Goal: Information Seeking & Learning: Find specific fact

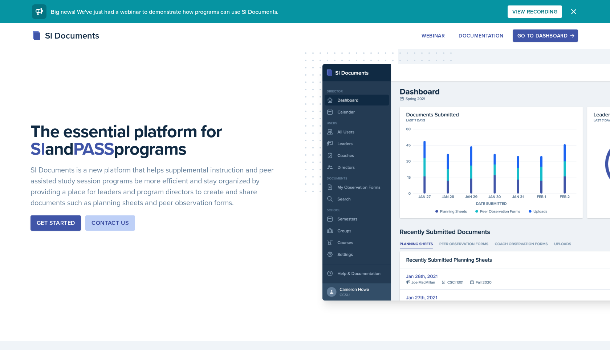
click at [182, 31] on button "Go to Dashboard" at bounding box center [545, 35] width 65 height 12
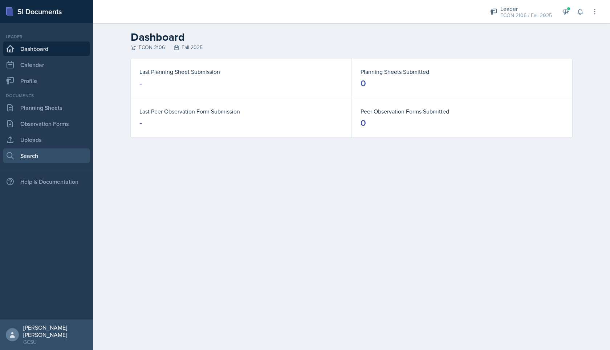
click at [58, 152] on link "Search" at bounding box center [46, 155] width 87 height 15
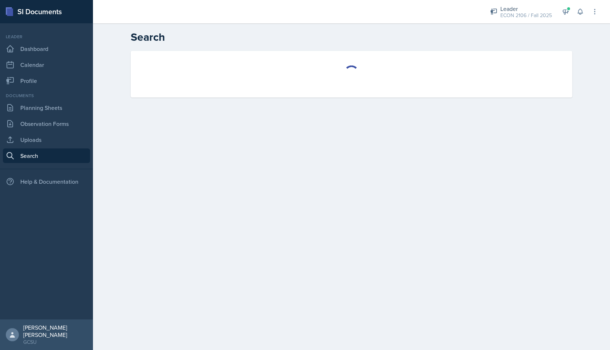
select select "all"
select select "1"
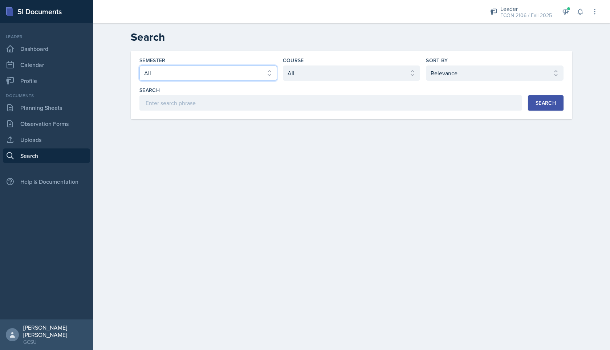
click at [182, 72] on select "Select semester All Fall 2025 Spring 2025 Fall 2024 Spring 2024 Fall 2023 Sprin…" at bounding box center [209, 72] width 138 height 15
select select "e7b6c66a-987a-4ab3-92d3-5526cc86007b"
click at [140, 65] on select "Select semester All Fall 2025 Spring 2025 Fall 2024 Spring 2024 Fall 2023 Sprin…" at bounding box center [209, 72] width 138 height 15
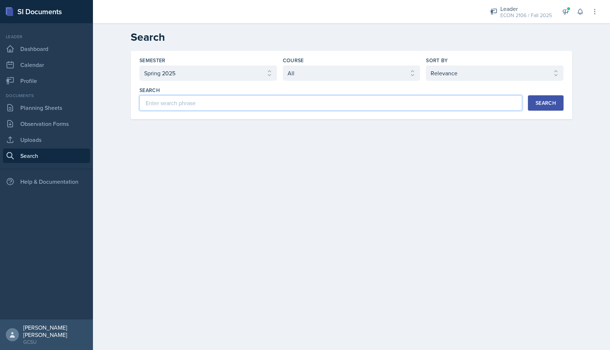
click at [182, 106] on input at bounding box center [331, 102] width 383 height 15
type input "swinton"
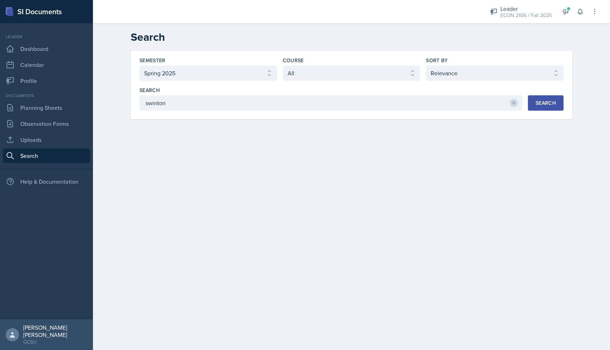
click at [182, 101] on div "Search" at bounding box center [546, 103] width 20 height 6
click at [182, 131] on li "Uploads (1)" at bounding box center [206, 132] width 29 height 14
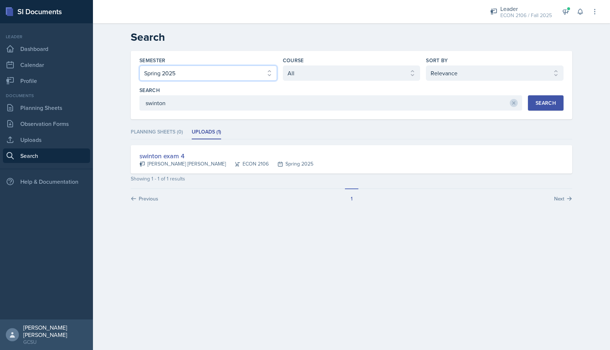
click at [182, 75] on select "Select semester All Fall 2025 Spring 2025 Fall 2024 Spring 2024 Fall 2023 Sprin…" at bounding box center [209, 72] width 138 height 15
click at [140, 65] on select "Select semester All Fall 2025 Spring 2025 Fall 2024 Spring 2024 Fall 2023 Sprin…" at bounding box center [209, 72] width 138 height 15
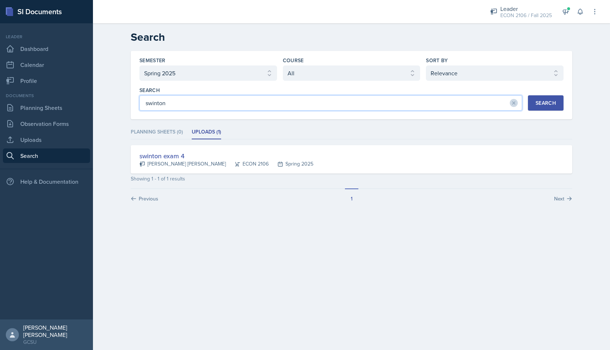
drag, startPoint x: 174, startPoint y: 102, endPoint x: 94, endPoint y: 84, distance: 81.6
click at [96, 85] on div "Search Semester Select semester All Fall 2025 Spring 2025 Fall 2024 Spring 2024…" at bounding box center [351, 121] width 517 height 196
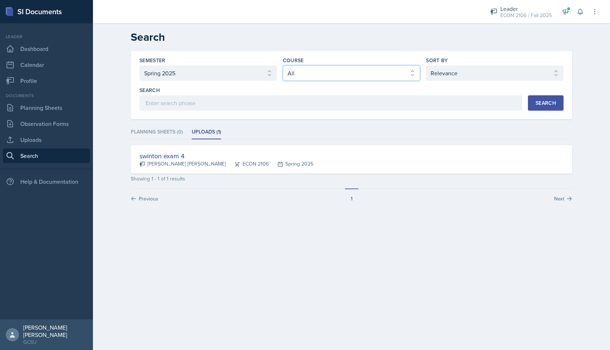
click at [182, 73] on select "Select course All ACCT 3101 ACCT 3102 ASTR 1000 BIOL 1100 BIOL 1107 BIOL 1108 B…" at bounding box center [352, 72] width 138 height 15
select select "c9bad1b1-c359-4dc6-8455-743bf519e2f7"
click at [182, 65] on select "Select course All ACCT 3101 ACCT 3102 ASTR 1000 BIOL 1100 BIOL 1107 BIOL 1108 B…" at bounding box center [352, 72] width 138 height 15
click at [182, 103] on button "Search" at bounding box center [546, 102] width 36 height 15
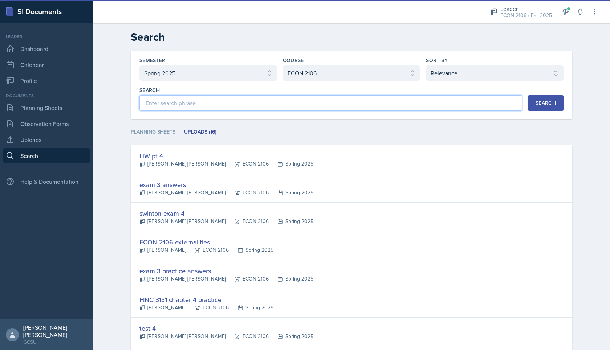
click at [182, 102] on input at bounding box center [331, 102] width 383 height 15
type input "hw"
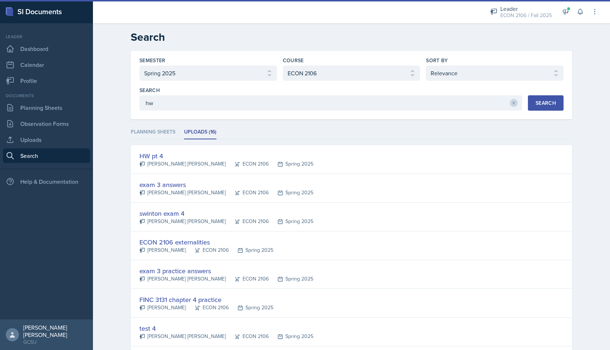
click at [182, 98] on button "Search" at bounding box center [546, 102] width 36 height 15
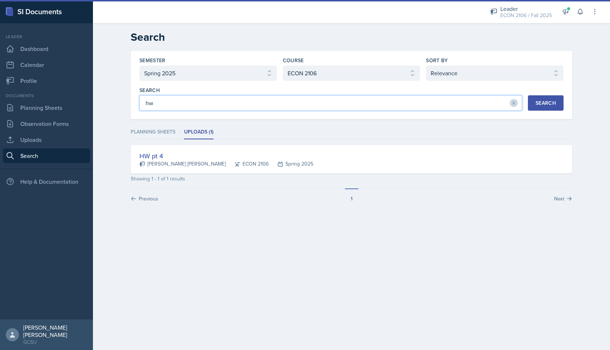
drag, startPoint x: 244, startPoint y: 103, endPoint x: 165, endPoint y: 88, distance: 81.0
click at [169, 91] on div "Search hw" at bounding box center [331, 98] width 383 height 24
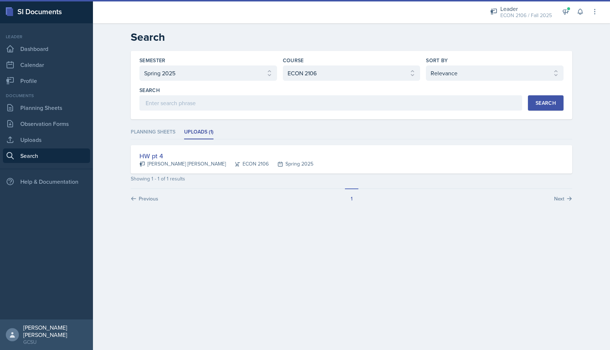
click at [182, 100] on button "Search" at bounding box center [546, 102] width 36 height 15
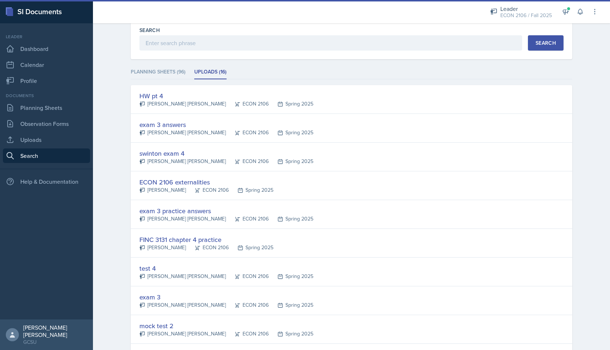
scroll to position [61, 0]
click at [182, 49] on input at bounding box center [331, 42] width 383 height 15
type input "[PERSON_NAME]"
click at [182, 47] on button "Search" at bounding box center [546, 42] width 36 height 15
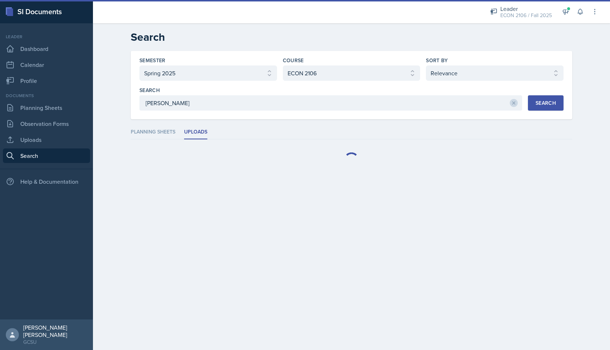
scroll to position [0, 0]
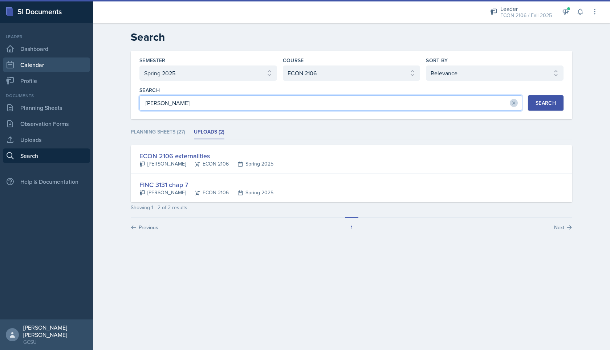
drag, startPoint x: 239, startPoint y: 103, endPoint x: 55, endPoint y: 65, distance: 188.7
click at [55, 65] on div "SI Documents Leader Dashboard Calendar Profile Documents Planning Sheets Observ…" at bounding box center [305, 175] width 610 height 350
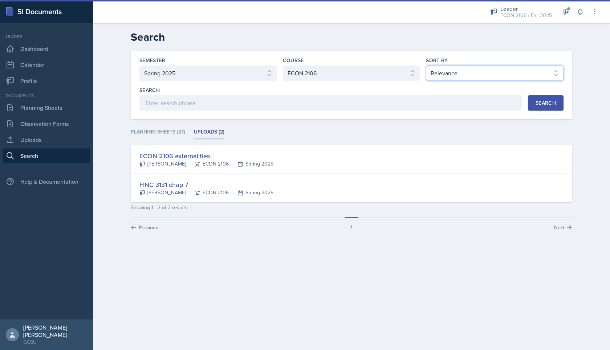
click at [182, 70] on select "Select sort by Relevance Document Date (Asc) Document Date (Desc)" at bounding box center [495, 72] width 138 height 15
click at [182, 65] on select "Select sort by Relevance Document Date (Asc) Document Date (Desc)" at bounding box center [495, 72] width 138 height 15
click at [182, 73] on select "Select course All ACCT 3101 ACCT 3102 ASTR 1000 BIOL 1100 BIOL 1107 BIOL 1108 B…" at bounding box center [352, 72] width 138 height 15
click at [182, 65] on select "Select course All ACCT 3101 ACCT 3102 ASTR 1000 BIOL 1100 BIOL 1107 BIOL 1108 B…" at bounding box center [352, 72] width 138 height 15
click at [182, 102] on div "Search" at bounding box center [546, 103] width 20 height 6
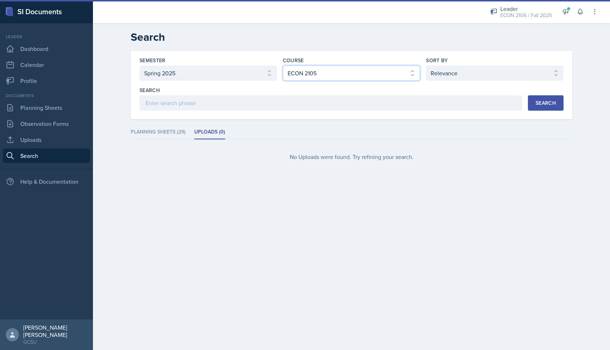
click at [182, 72] on select "Select course All ACCT 3101 ACCT 3102 ASTR 1000 BIOL 1100 BIOL 1107 BIOL 1108 B…" at bounding box center [352, 72] width 138 height 15
select select "c9bad1b1-c359-4dc6-8455-743bf519e2f7"
click at [182, 65] on select "Select course All ACCT 3101 ACCT 3102 ASTR 1000 BIOL 1100 BIOL 1107 BIOL 1108 B…" at bounding box center [352, 72] width 138 height 15
click at [182, 97] on button "Search" at bounding box center [546, 102] width 36 height 15
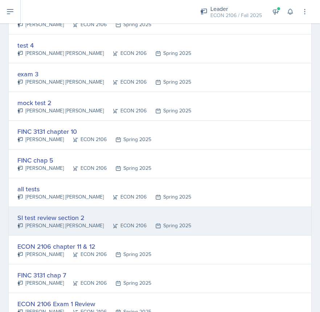
scroll to position [276, 0]
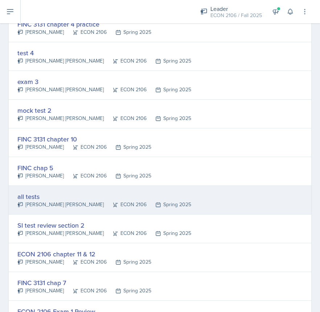
click at [36, 197] on div "all tests" at bounding box center [104, 196] width 174 height 10
